Goal: Task Accomplishment & Management: Complete application form

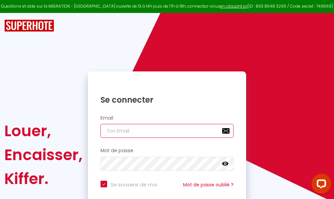
click at [149, 130] on input "email" at bounding box center [167, 131] width 133 height 14
type input "m"
checkbox input "true"
type input "ma"
checkbox input "true"
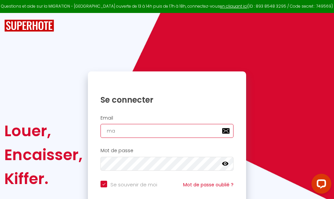
type input "mar"
checkbox input "true"
type input "marc"
checkbox input "true"
type input "marcd"
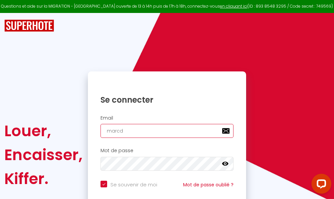
checkbox input "true"
type input "marcdp"
checkbox input "true"
type input "marcdpo"
checkbox input "true"
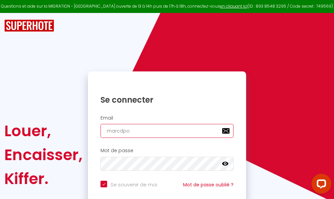
type input "marcdpoz"
checkbox input "true"
type input "marcdpoz."
checkbox input "true"
type input "marcdpoz.l"
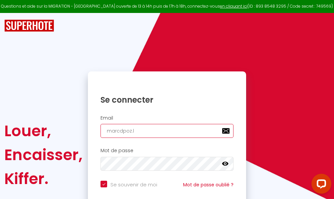
checkbox input "true"
type input "marcdpoz.lo"
checkbox input "true"
type input "marcdpoz.loc"
checkbox input "true"
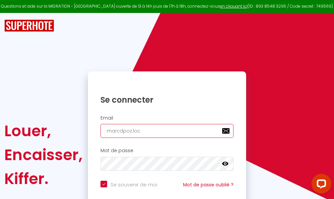
type input "marcdpoz.loca"
checkbox input "true"
type input "marcdpoz.locat"
checkbox input "true"
type input "marcdpoz.locati"
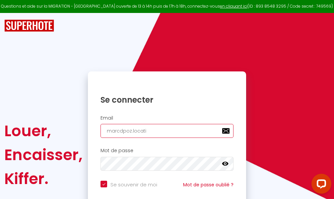
checkbox input "true"
type input "marcdpoz.locatio"
checkbox input "true"
type input "marcdpoz.location"
checkbox input "true"
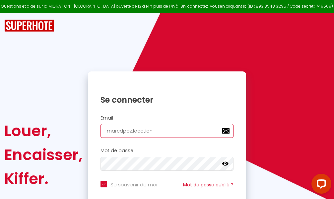
type input "marcdpoz.location@"
checkbox input "true"
type input "marcdpoz.location@g"
checkbox input "true"
type input "marcdpoz.location@gm"
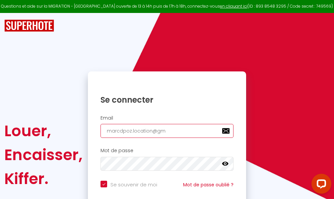
checkbox input "true"
type input "marcdpoz.location@gma"
checkbox input "true"
type input "marcdpoz.location@gmai"
checkbox input "true"
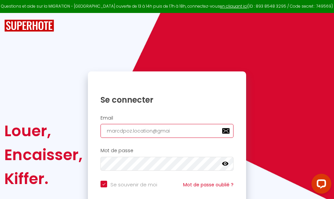
type input "[EMAIL_ADDRESS]"
checkbox input "true"
type input "[EMAIL_ADDRESS]."
checkbox input "true"
type input "marcdpoz.location@gmail.c"
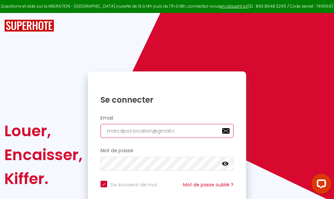
checkbox input "true"
type input "[EMAIL_ADDRESS][DOMAIN_NAME]"
checkbox input "true"
type input "[EMAIL_ADDRESS][DOMAIN_NAME]"
checkbox input "true"
